Goal: Task Accomplishment & Management: Manage account settings

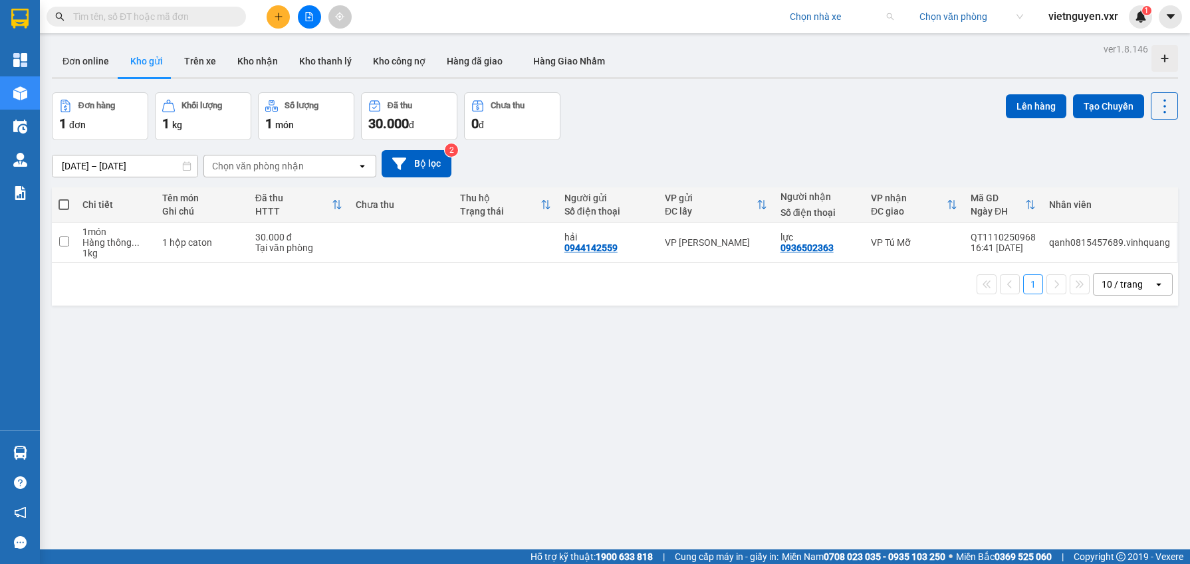
click at [811, 17] on input "search" at bounding box center [837, 17] width 94 height 20
type input "đức phát"
click at [831, 43] on div "Đức Phát ([GEOGRAPHIC_DATA])" at bounding box center [857, 43] width 138 height 15
click at [973, 25] on input "search" at bounding box center [966, 17] width 94 height 20
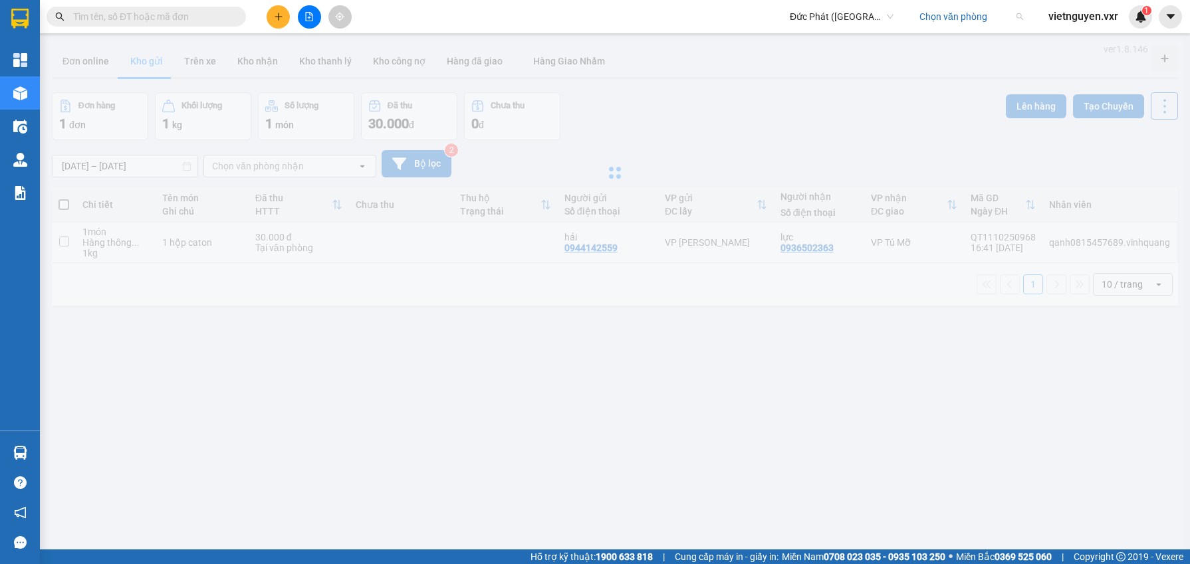
click at [971, 23] on input "search" at bounding box center [966, 17] width 94 height 20
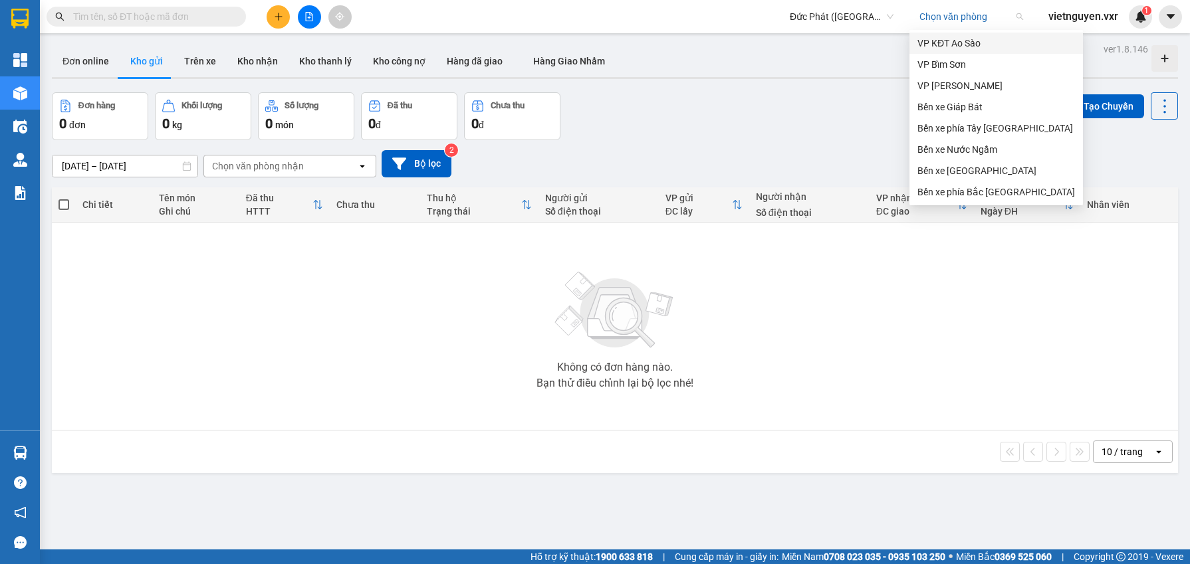
click at [954, 37] on div "VP KĐT Ao Sào" at bounding box center [996, 43] width 158 height 15
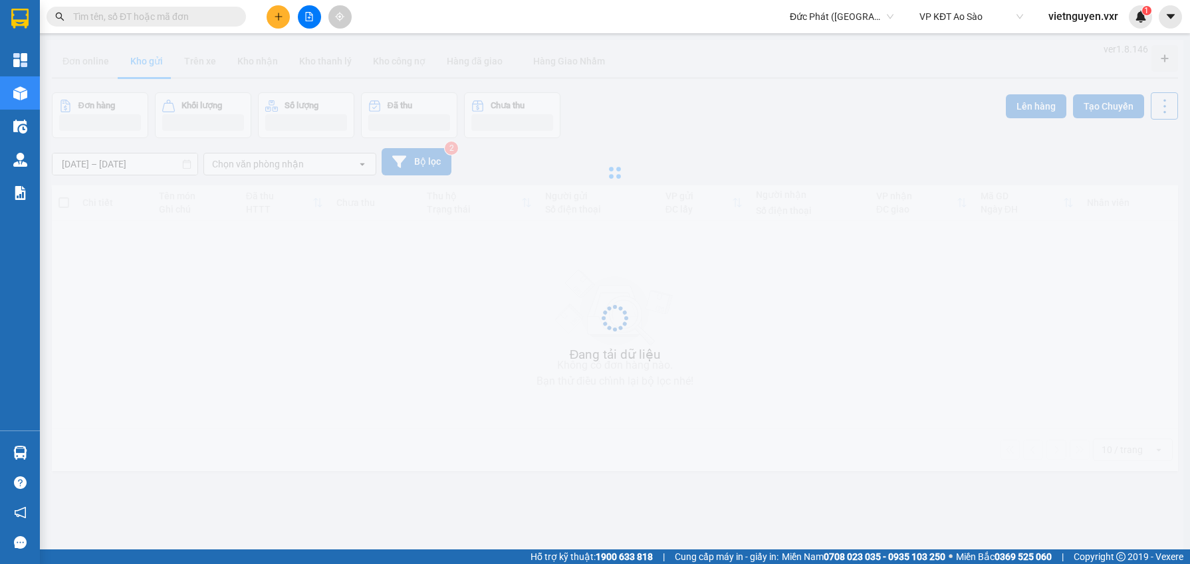
click at [164, 11] on input "text" at bounding box center [151, 16] width 157 height 15
paste input "AS1110250396"
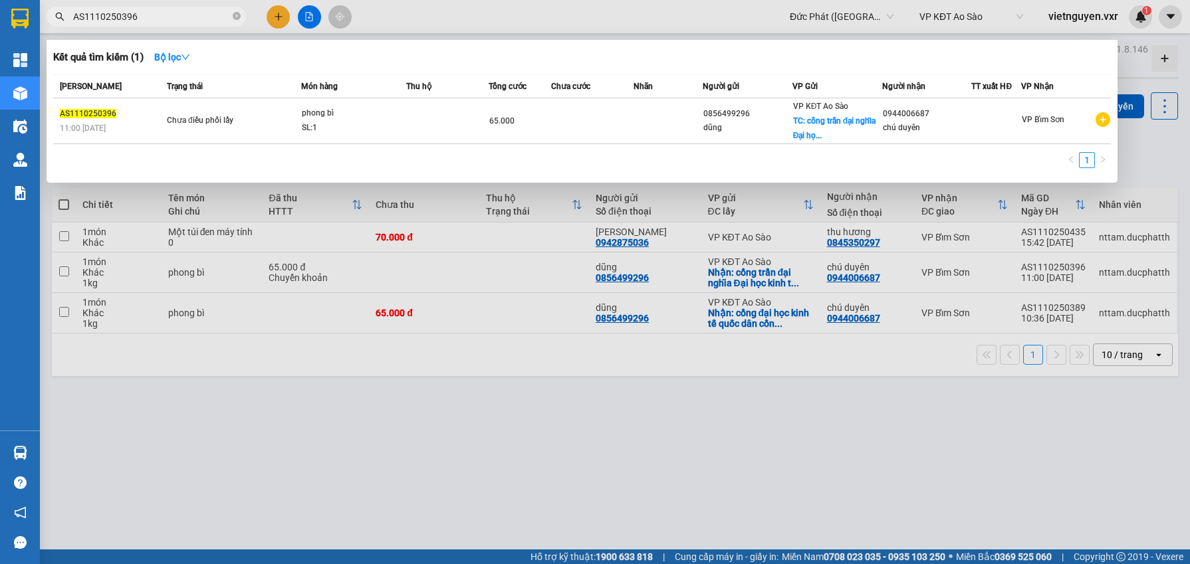
type input "AS1110250396"
click at [372, 441] on div at bounding box center [595, 282] width 1190 height 564
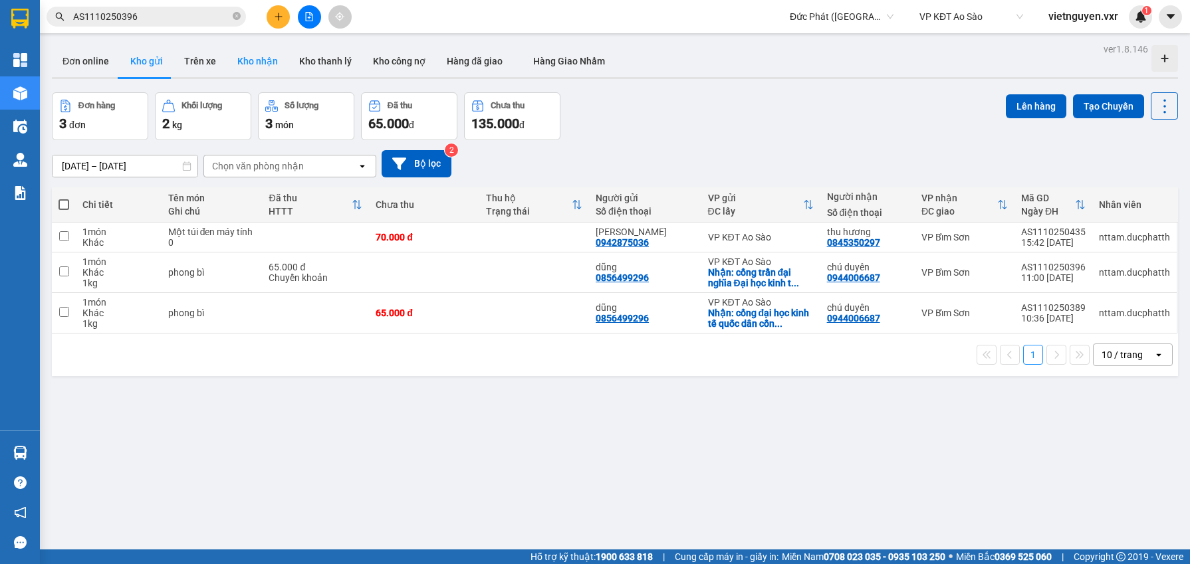
click at [269, 59] on button "Kho nhận" at bounding box center [258, 61] width 62 height 32
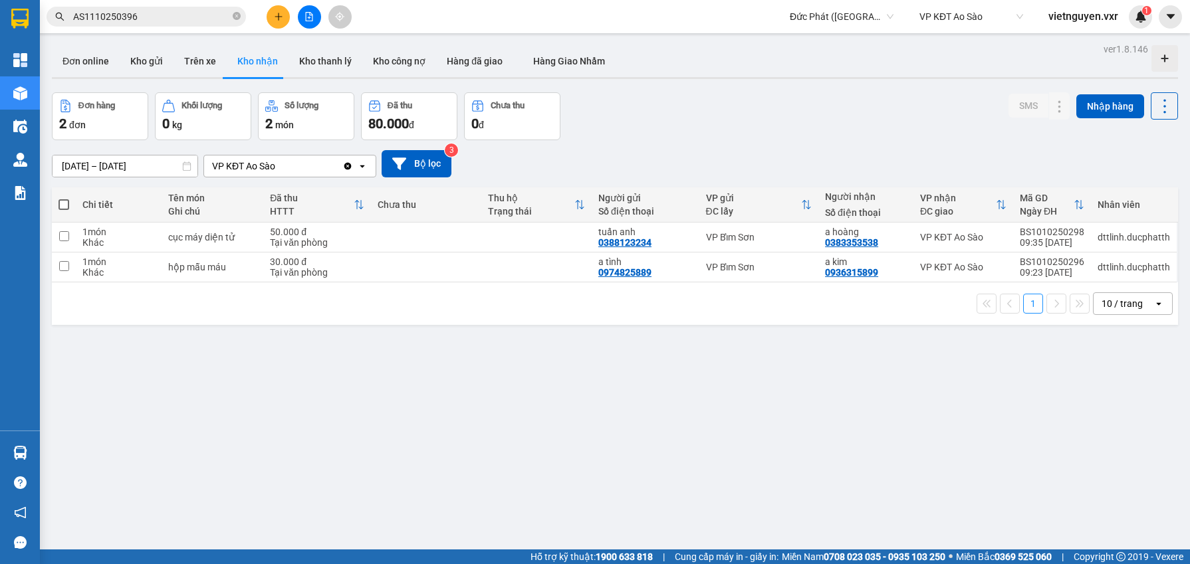
click at [349, 164] on icon "Clear value" at bounding box center [347, 165] width 7 height 7
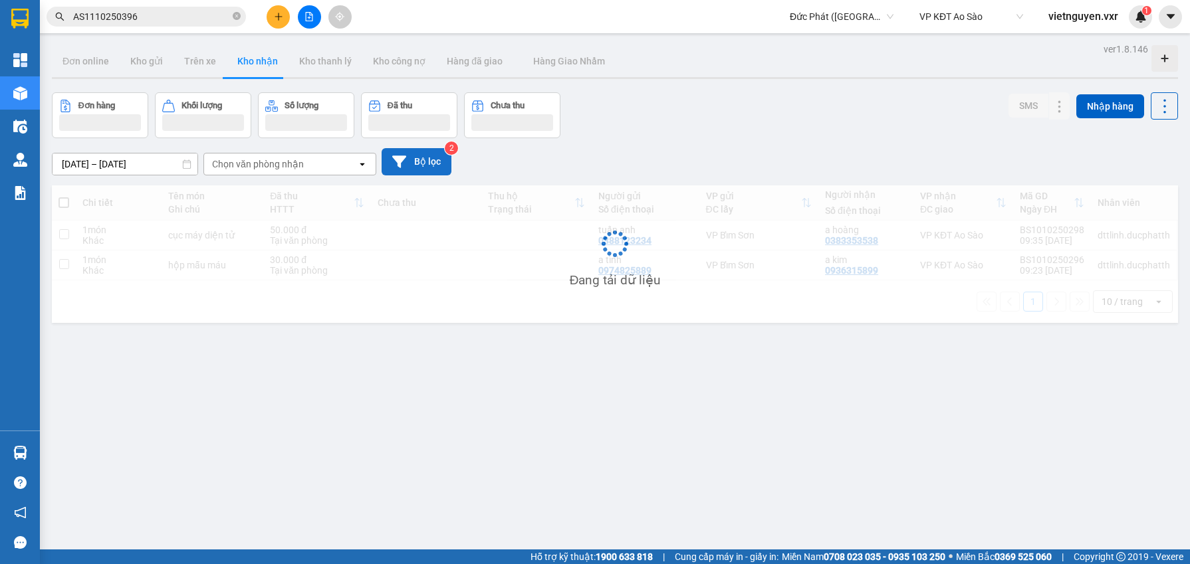
click at [419, 161] on button "Bộ lọc" at bounding box center [417, 161] width 70 height 27
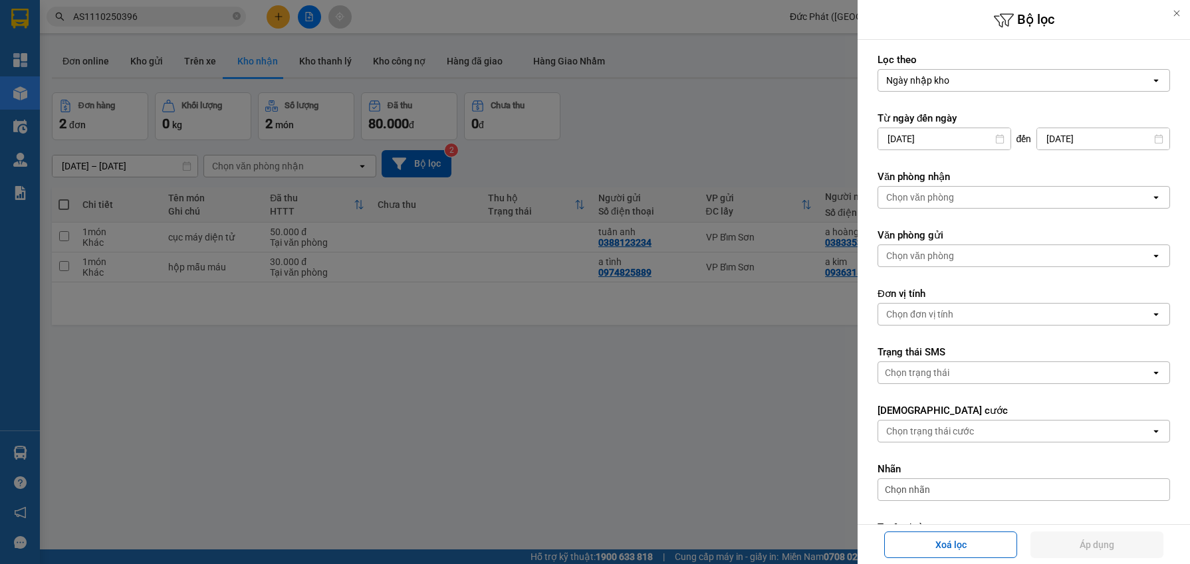
click at [957, 250] on div "Chọn văn phòng" at bounding box center [1014, 255] width 273 height 21
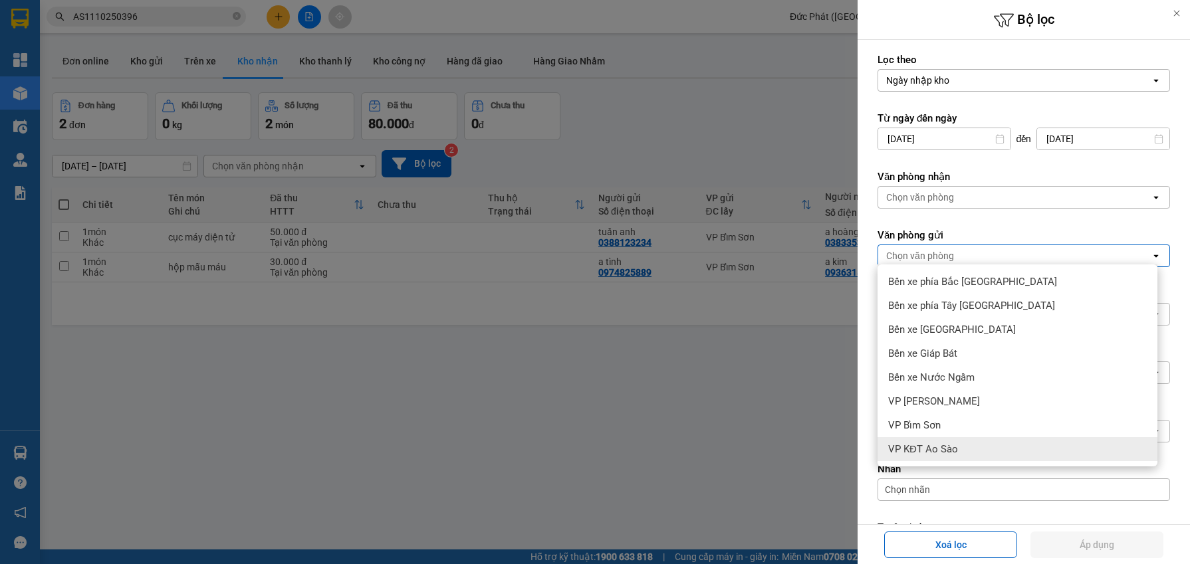
click at [954, 453] on span "VP KĐT Ao Sào" at bounding box center [923, 449] width 70 height 13
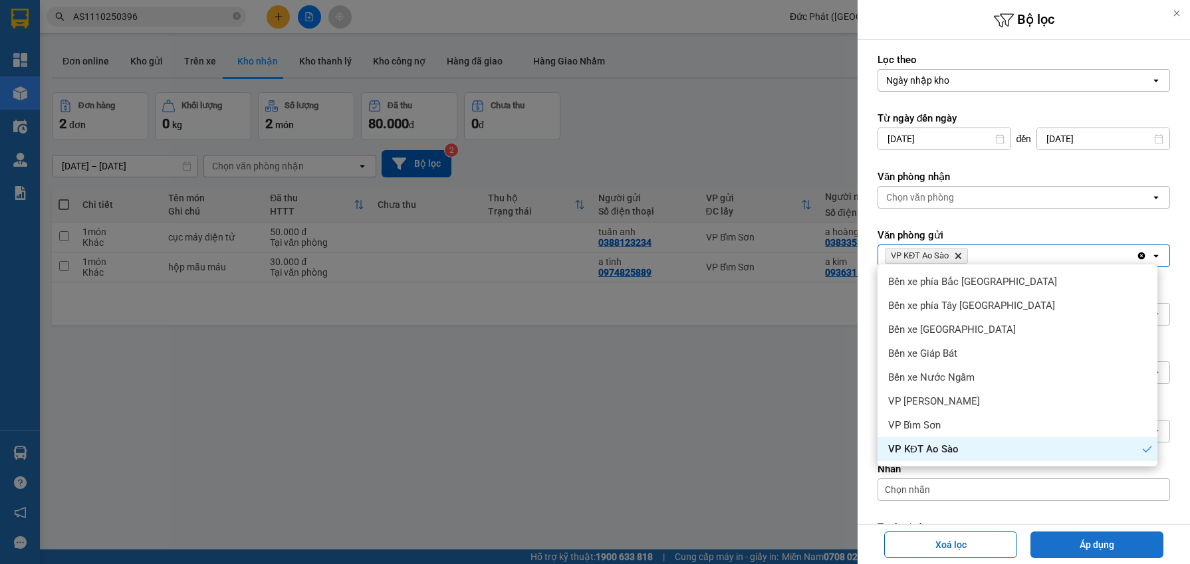
click at [1100, 540] on button "Áp dụng" at bounding box center [1096, 545] width 133 height 27
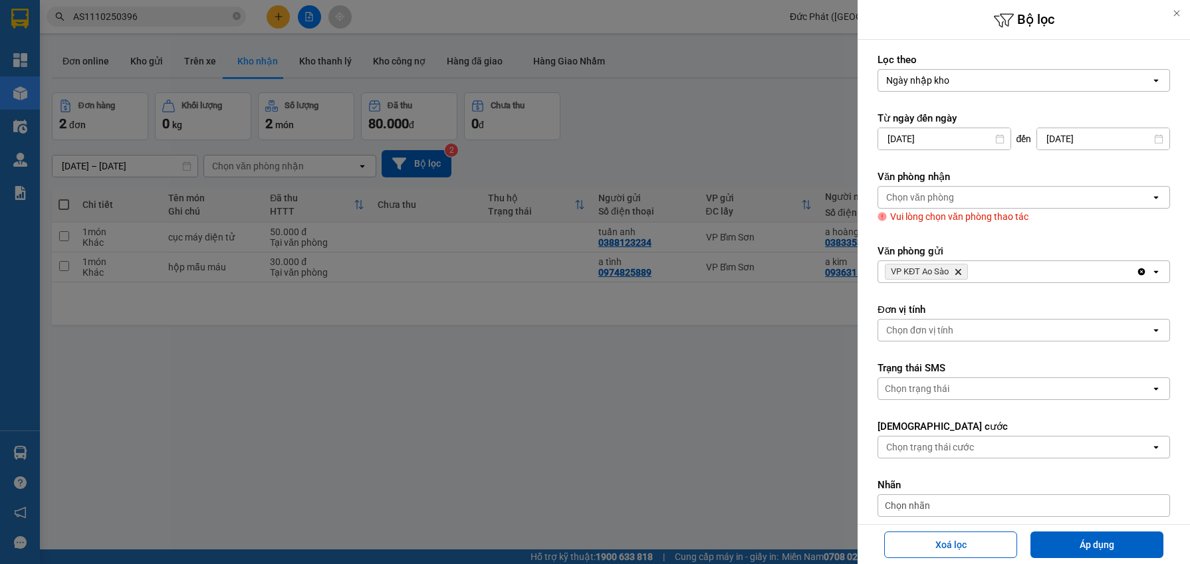
click at [958, 195] on div "Chọn văn phòng" at bounding box center [1014, 197] width 273 height 21
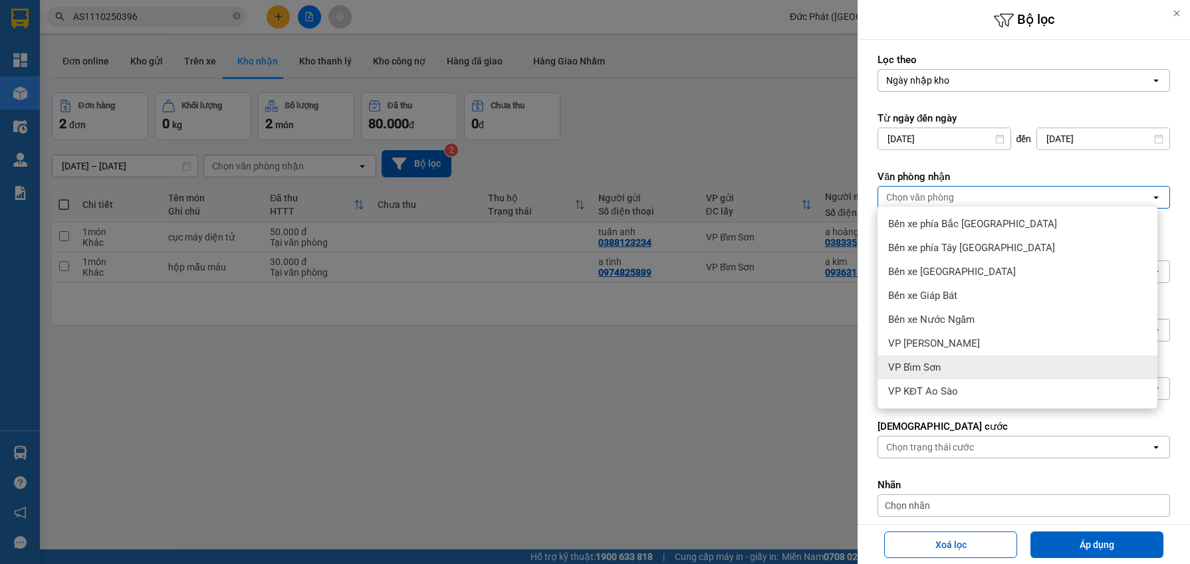
click at [953, 359] on div "VP Bỉm Sơn" at bounding box center [1017, 368] width 280 height 24
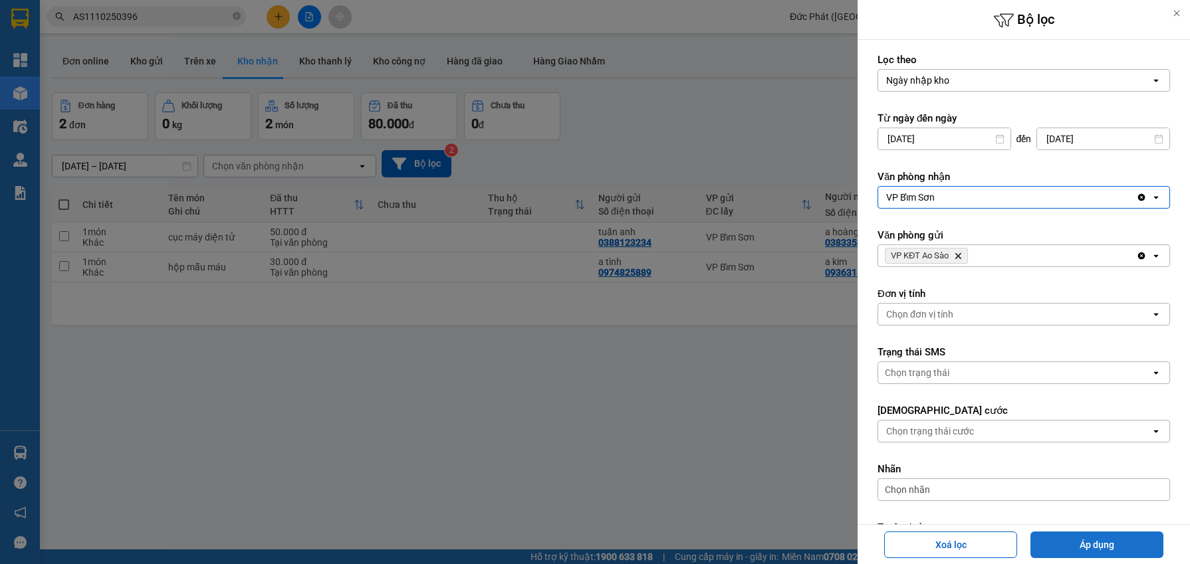
click at [1111, 542] on button "Áp dụng" at bounding box center [1096, 545] width 133 height 27
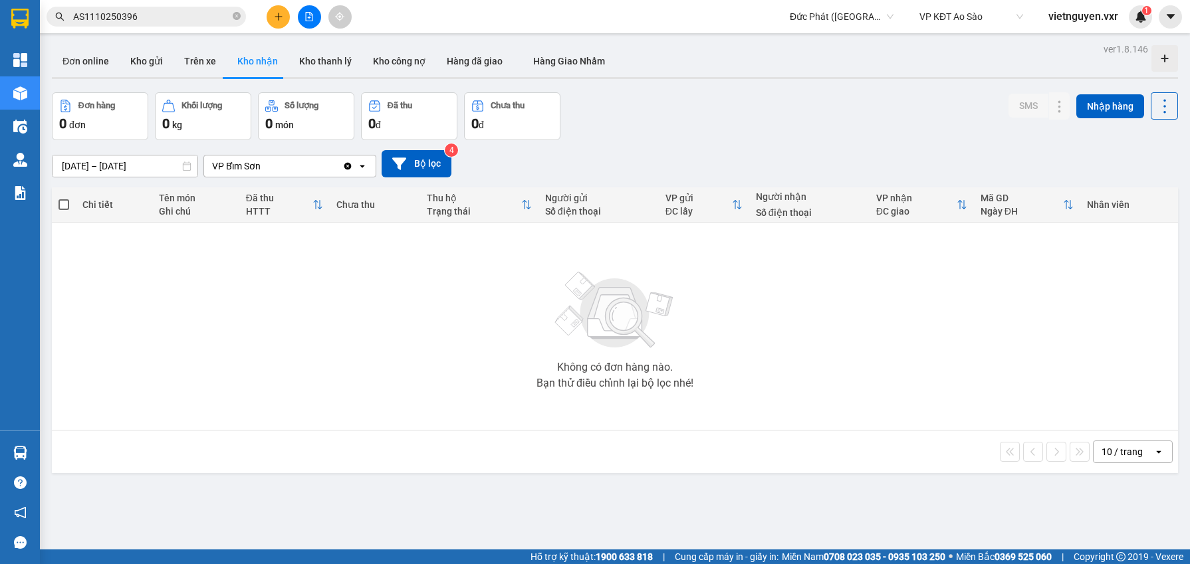
click at [177, 16] on input "AS1110250396" at bounding box center [151, 16] width 157 height 15
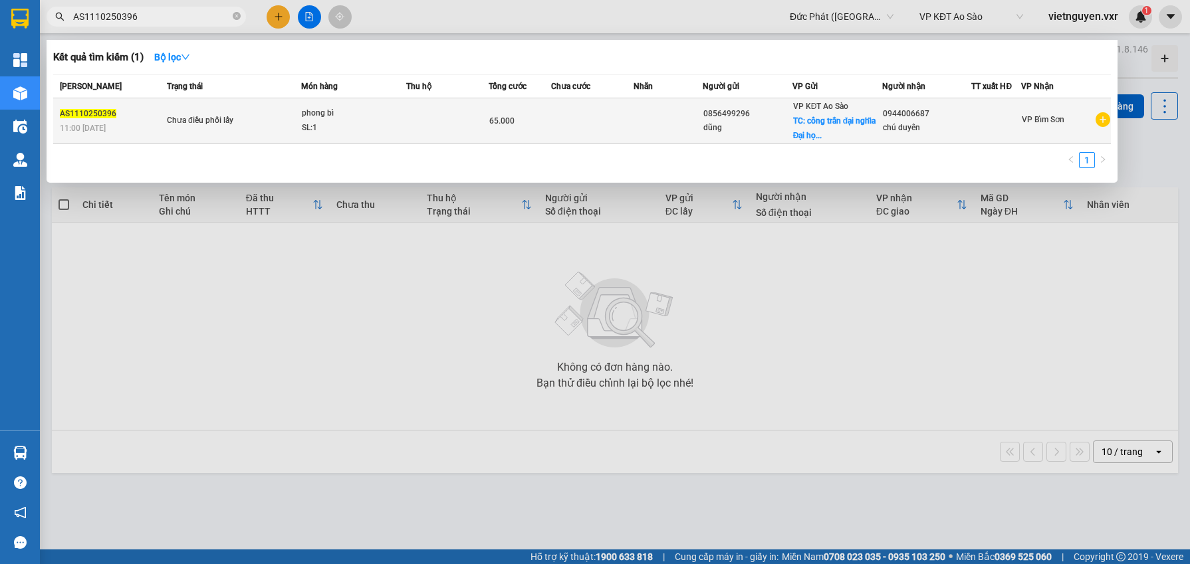
click at [262, 124] on div "Chưa điều phối lấy" at bounding box center [217, 121] width 100 height 15
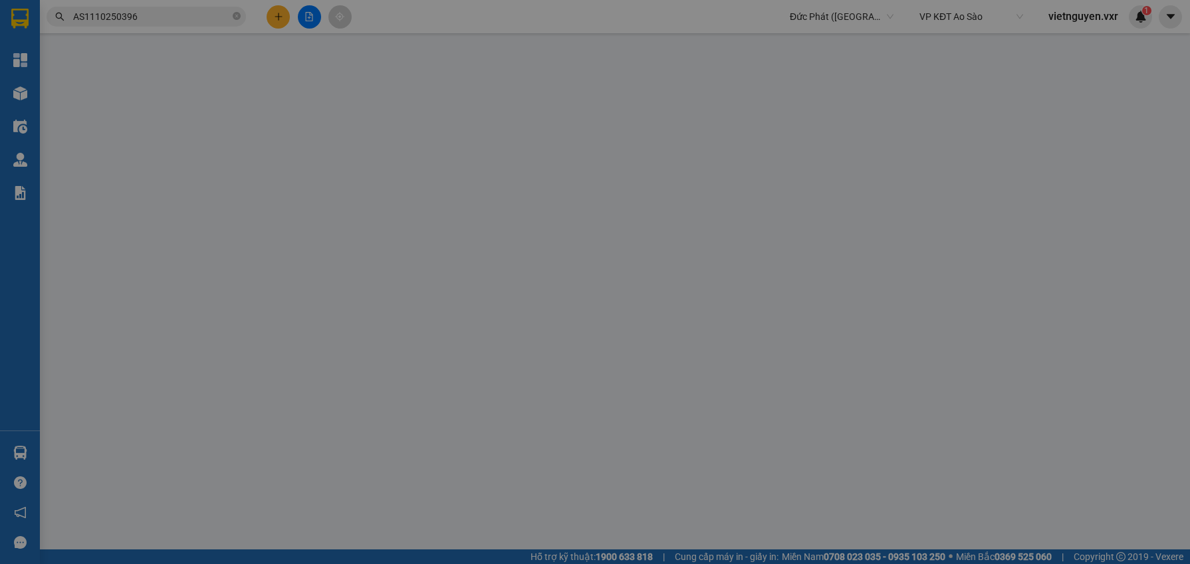
type input "0856499296"
type input "dũng"
checkbox input "true"
type input "cổng [PERSON_NAME] Đại học kinh tế quốc dân"
type input "35.000"
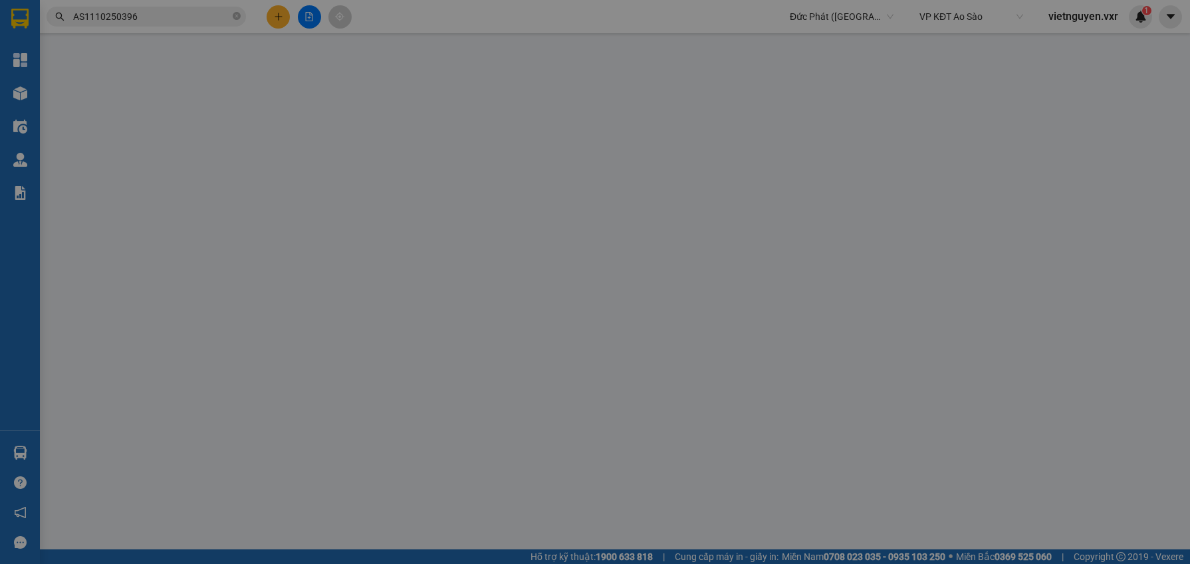
type input "0944006687"
type input "chú duyên"
type input "ck 10h55 [DATE] [PERSON_NAME] VTB ho le linh"
type input "0"
type input "65.000"
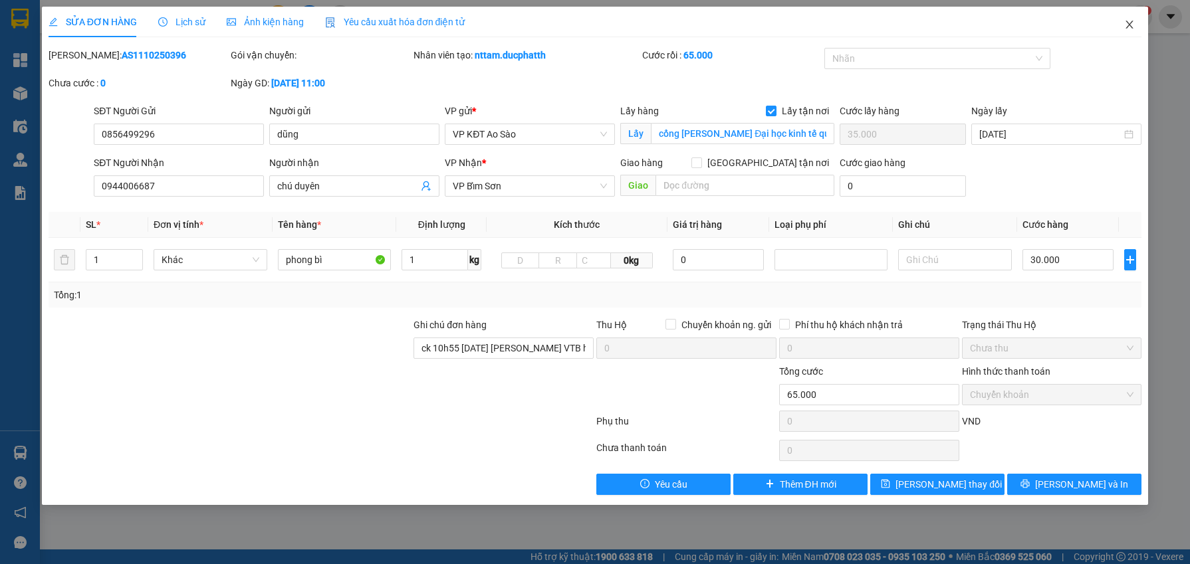
click at [1121, 23] on span "Close" at bounding box center [1129, 25] width 37 height 37
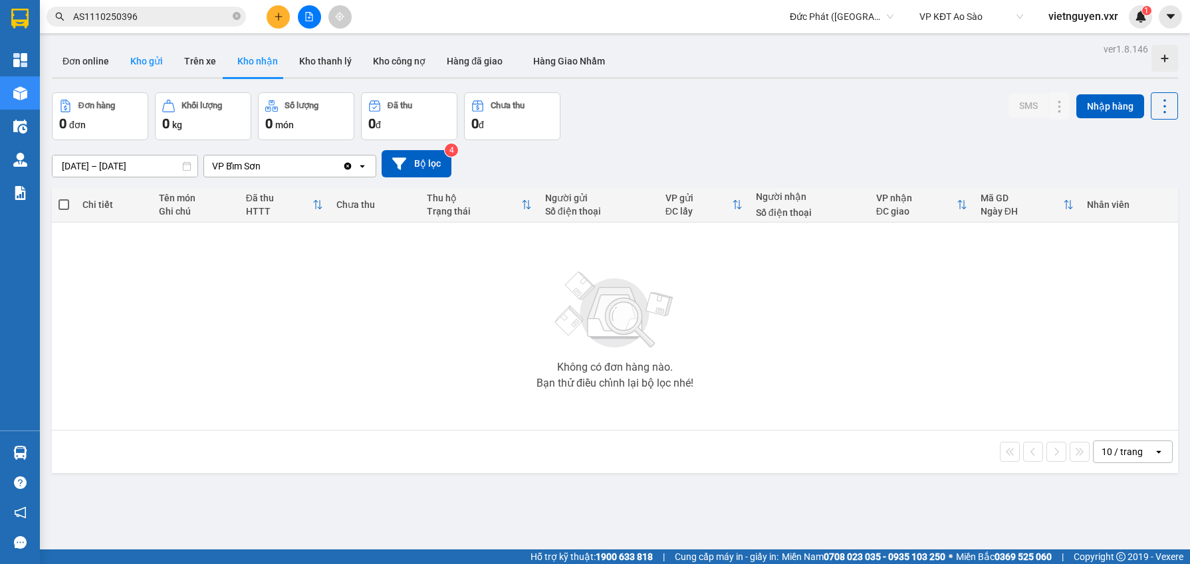
click at [134, 64] on button "Kho gửi" at bounding box center [147, 61] width 54 height 32
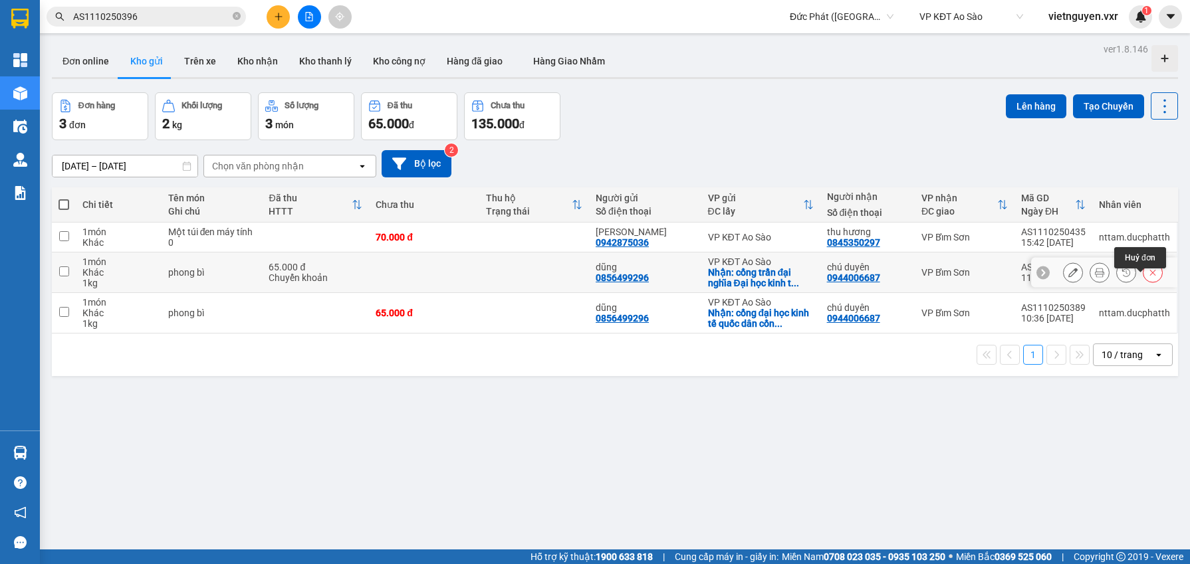
click at [1145, 285] on button at bounding box center [1152, 272] width 19 height 23
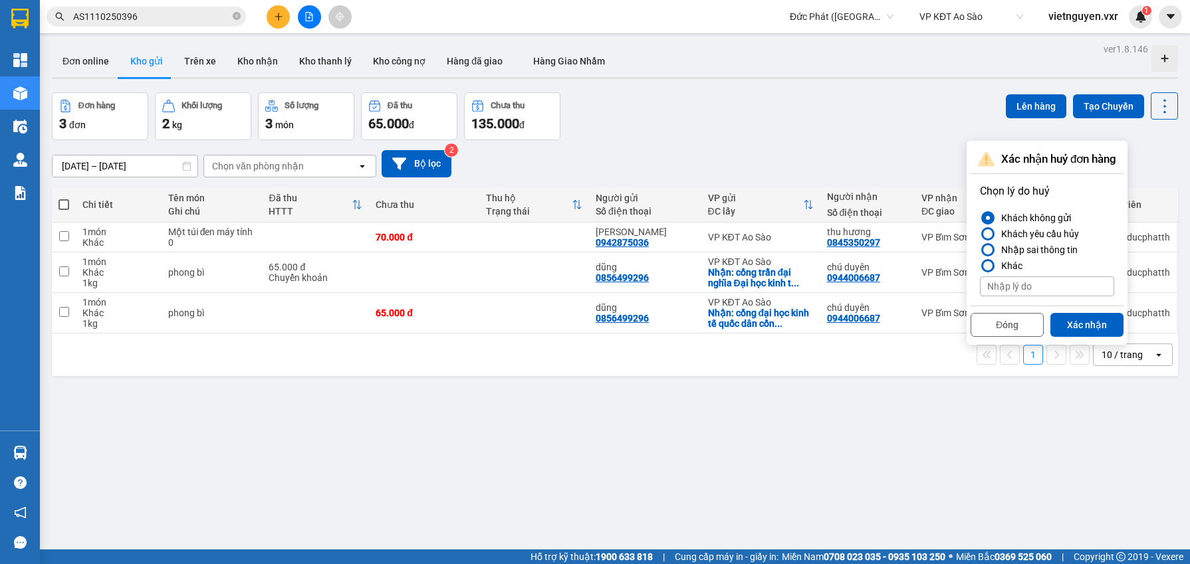
click at [1010, 268] on div "Khác" at bounding box center [1009, 266] width 27 height 16
click at [980, 266] on input "Khác" at bounding box center [980, 266] width 0 height 0
click at [1020, 289] on input at bounding box center [1047, 287] width 134 height 20
type input "Hiền KT báo hủy"
click at [1081, 320] on button "Xác nhận" at bounding box center [1086, 325] width 73 height 24
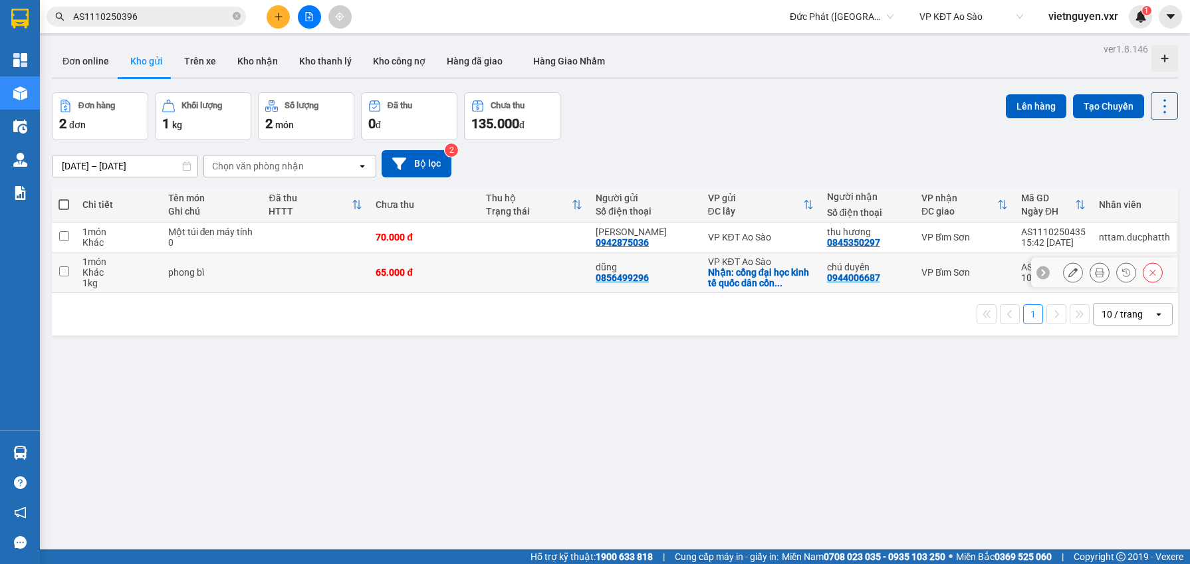
click at [1147, 285] on button at bounding box center [1152, 272] width 19 height 23
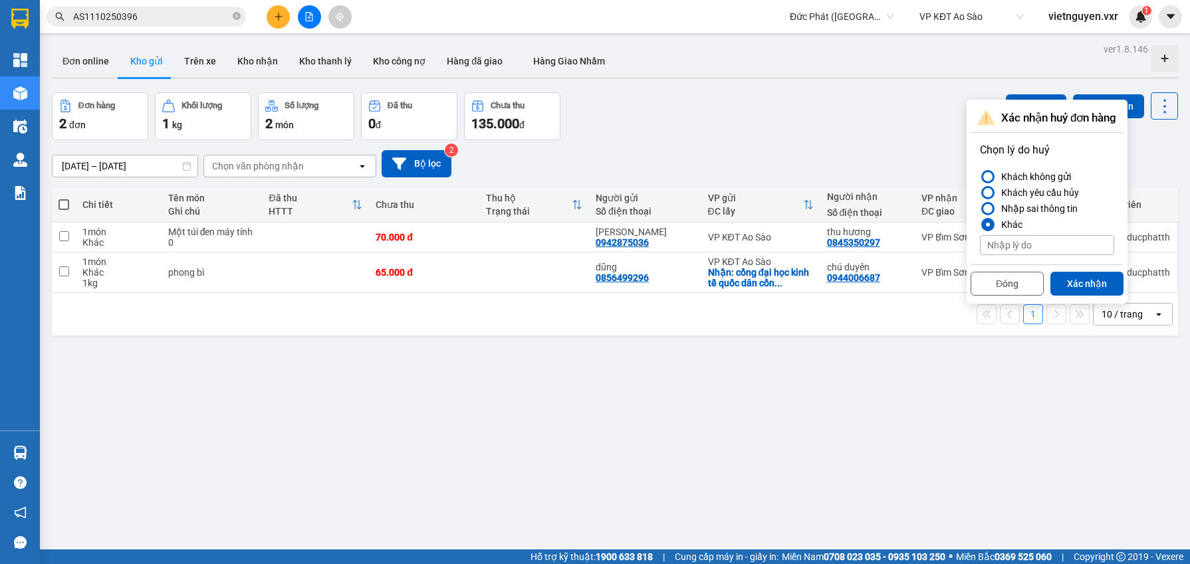
click at [1008, 248] on input at bounding box center [1047, 245] width 134 height 20
type input "Hiền KT báo hủy"
click at [1068, 276] on button "Xác nhận" at bounding box center [1086, 284] width 73 height 24
